Goal: Navigation & Orientation: Find specific page/section

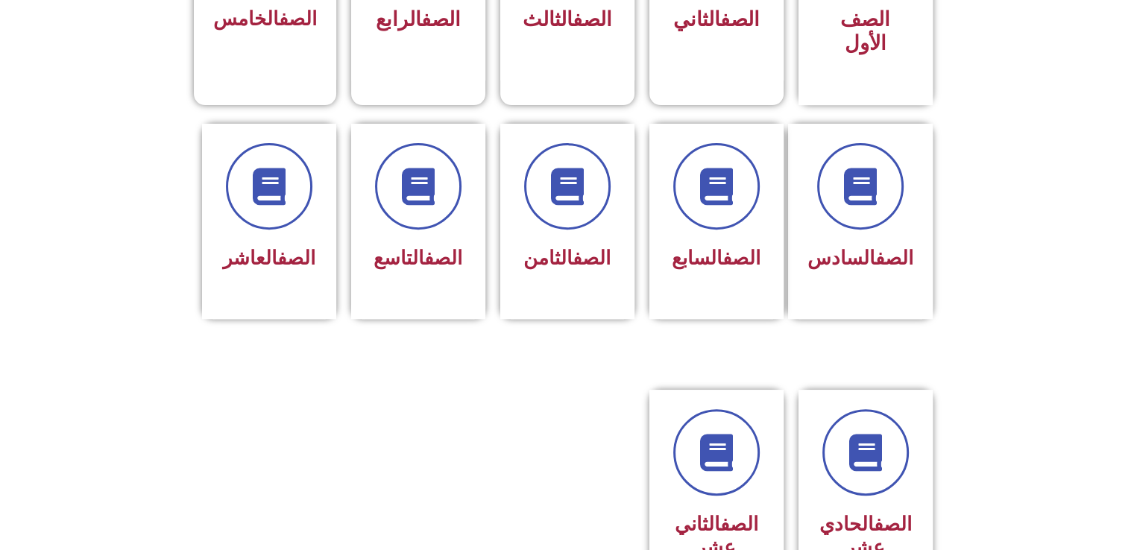
scroll to position [536, 0]
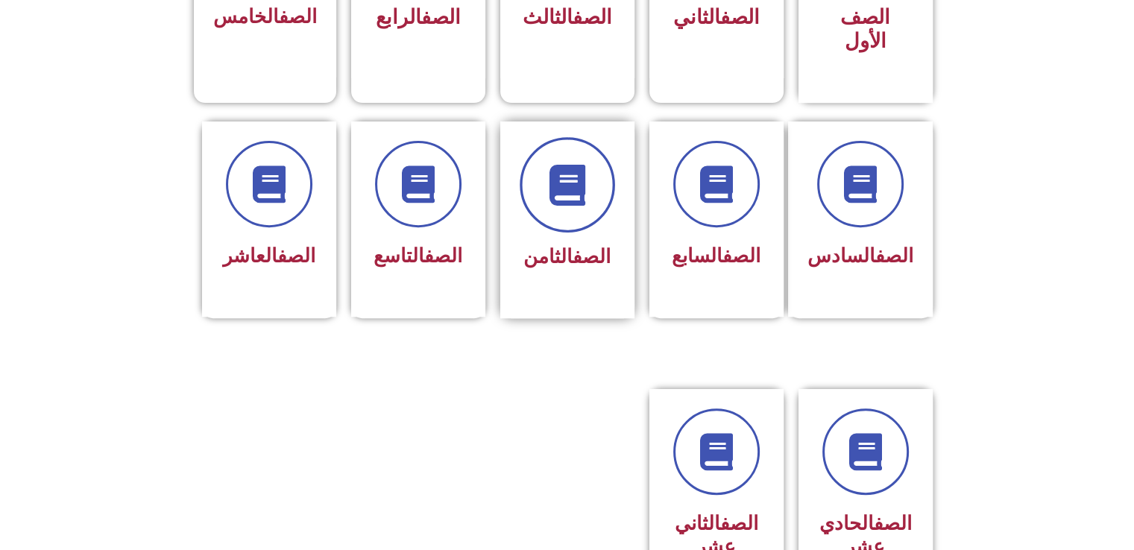
click at [588, 189] on span at bounding box center [567, 184] width 95 height 95
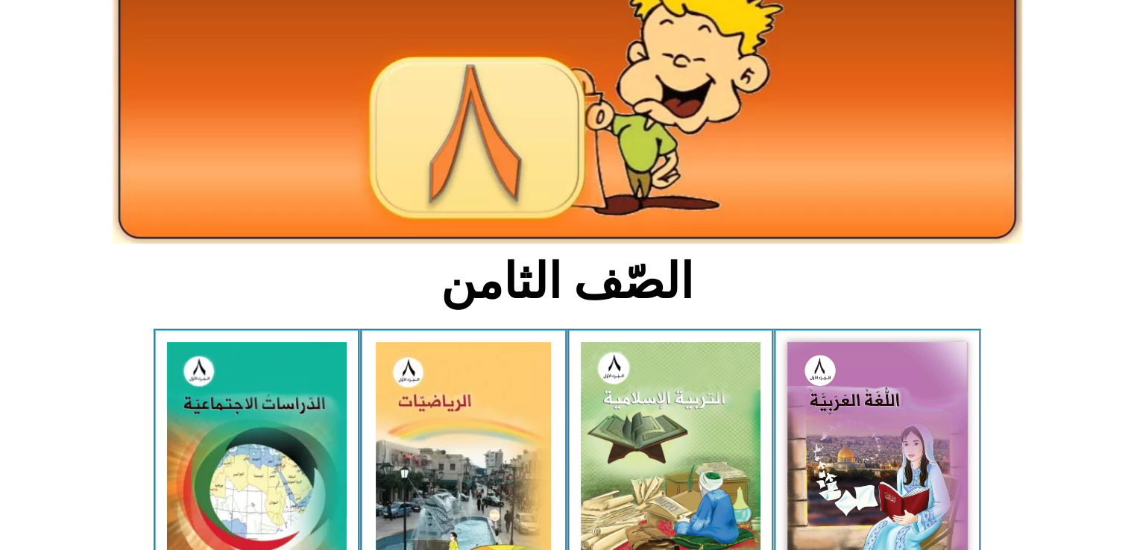
scroll to position [151, 0]
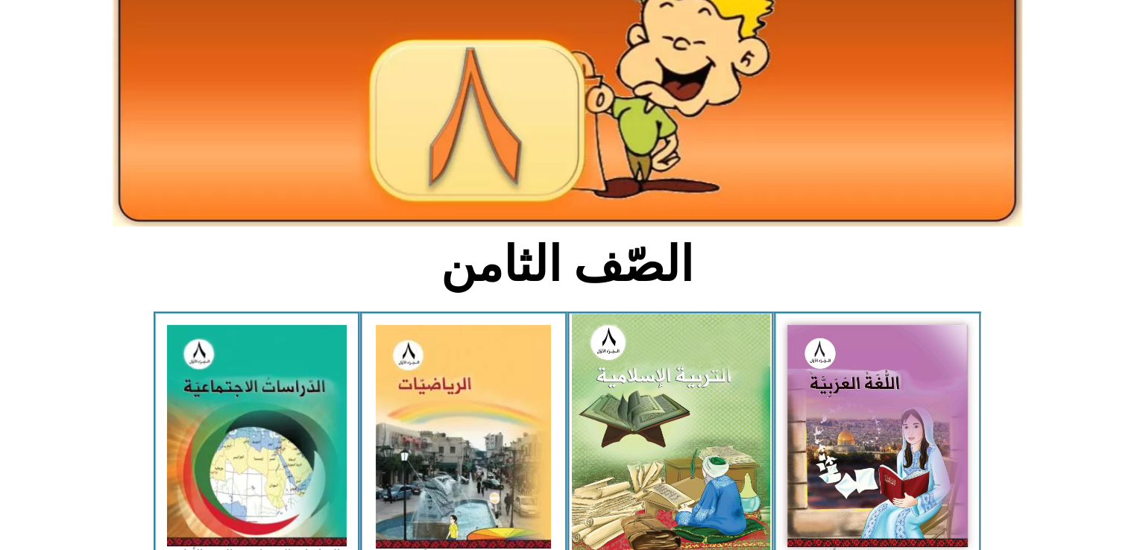
click at [651, 421] on img at bounding box center [670, 436] width 198 height 244
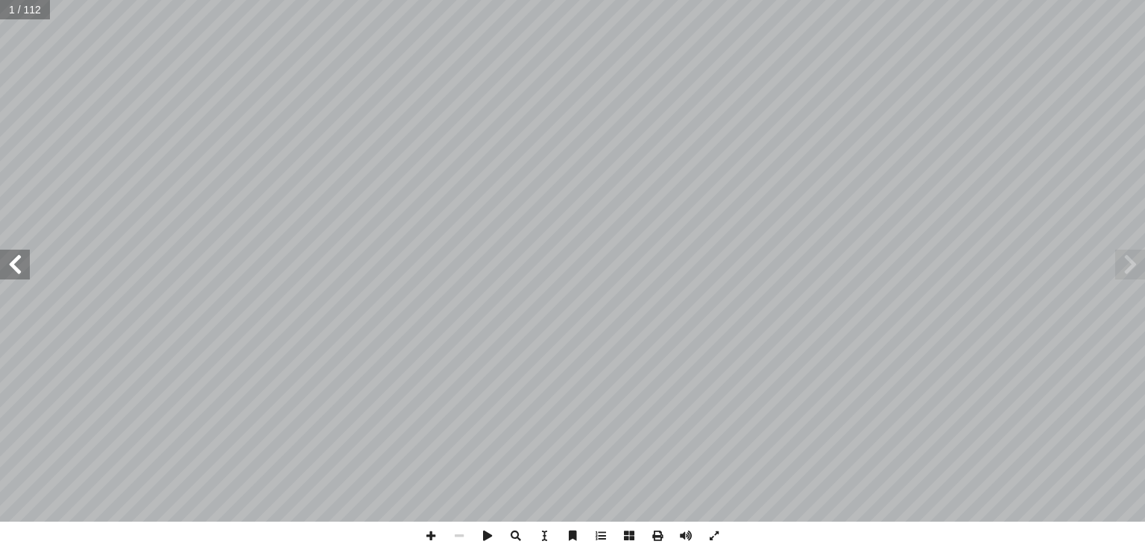
click at [27, 274] on span at bounding box center [15, 265] width 30 height 30
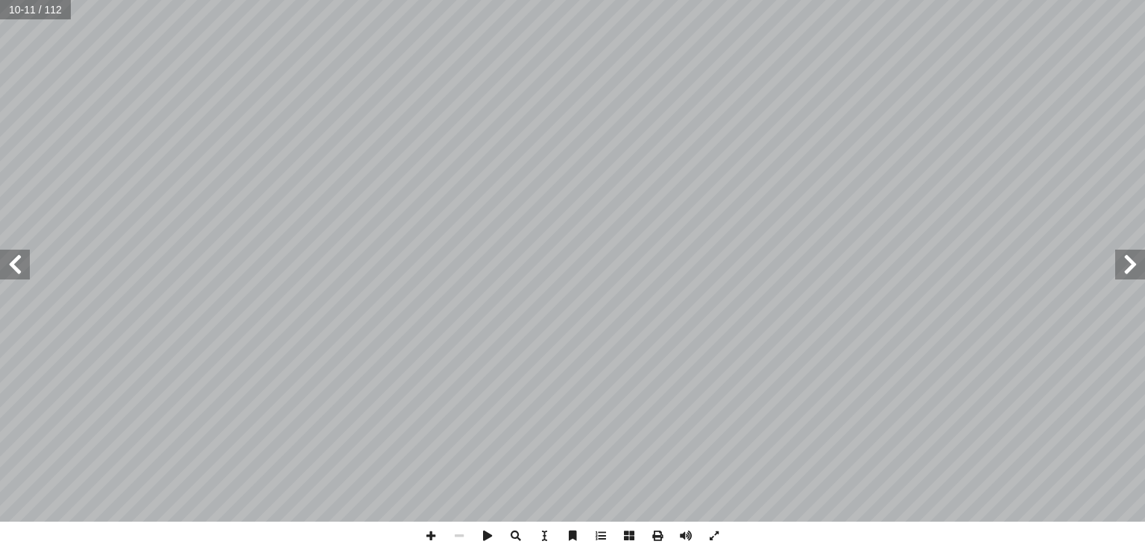
click at [19, 267] on span at bounding box center [15, 265] width 30 height 30
